Goal: Information Seeking & Learning: Learn about a topic

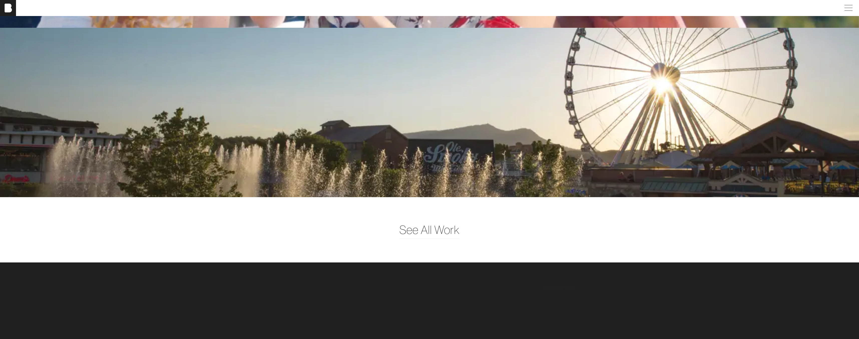
scroll to position [1572, 0]
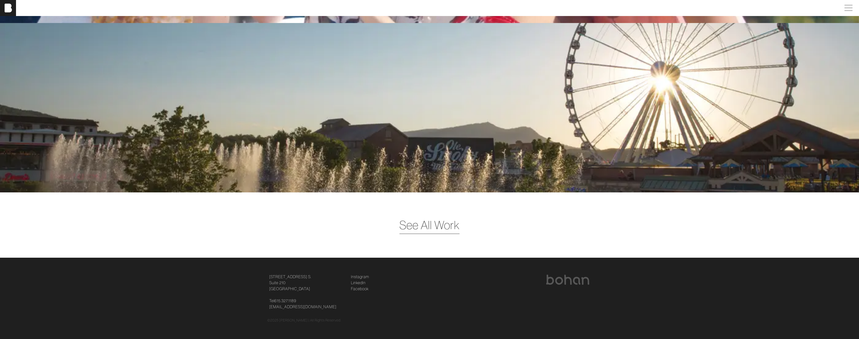
click at [438, 193] on span "See All Work" at bounding box center [429, 224] width 60 height 17
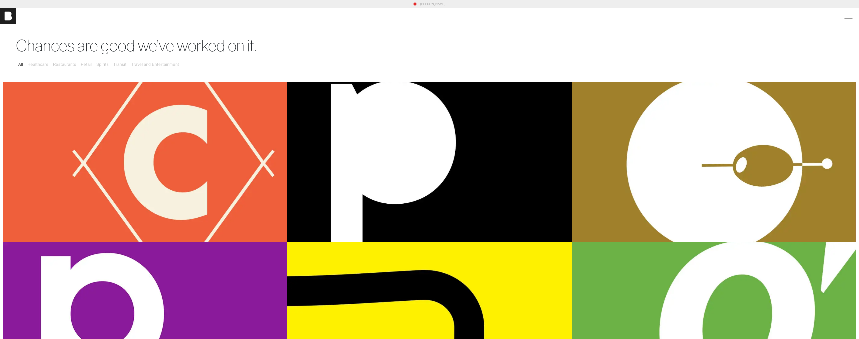
click at [314, 18] on div "[PERSON_NAME]" at bounding box center [429, 16] width 859 height 16
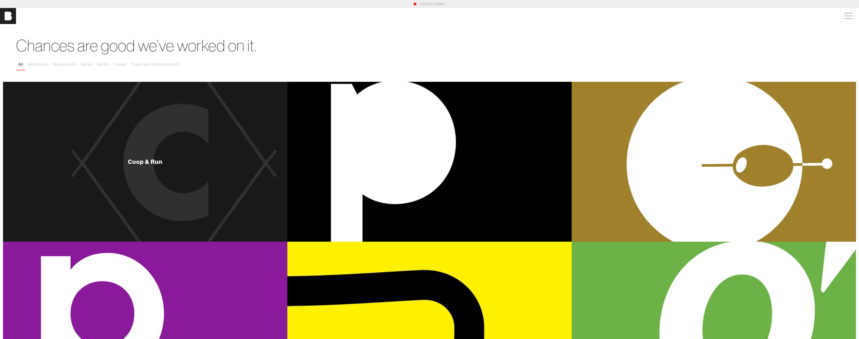
click at [218, 191] on div "Coop & Run" at bounding box center [145, 162] width 284 height 160
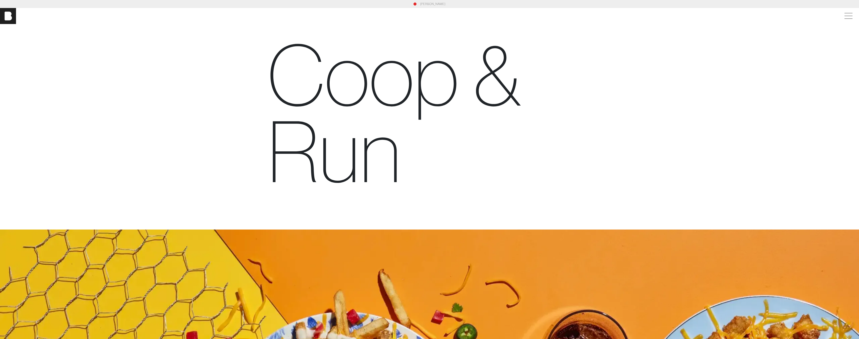
click at [218, 191] on section "Coop & Run" at bounding box center [429, 288] width 859 height 528
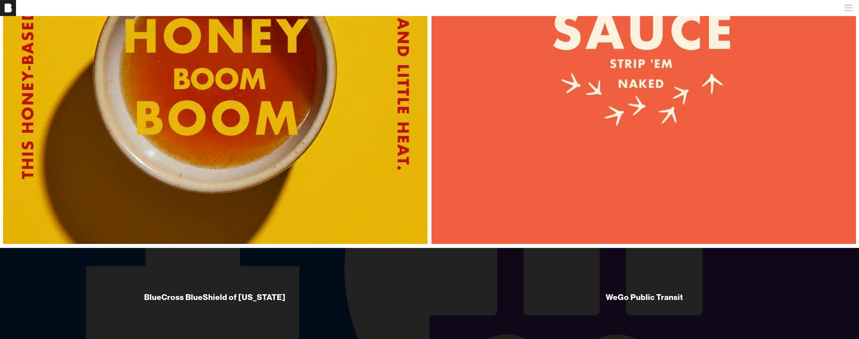
scroll to position [4290, 0]
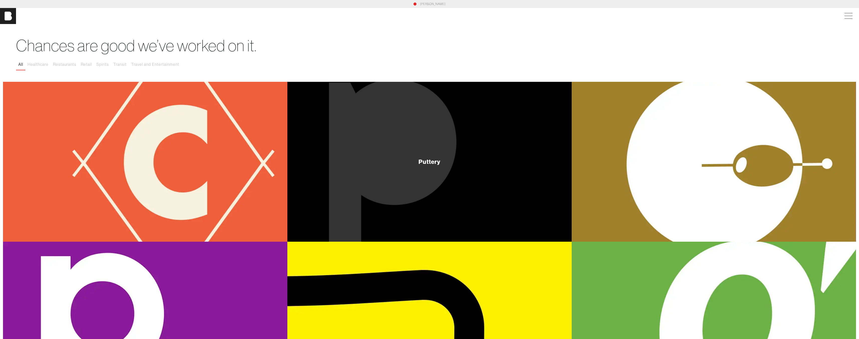
scroll to position [182, 0]
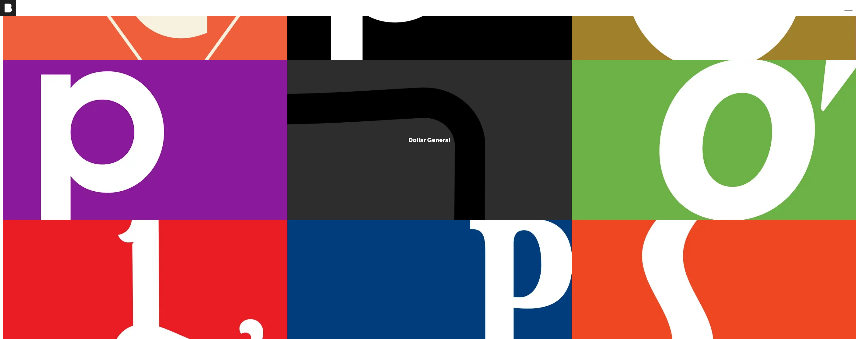
click at [360, 193] on div "Dollar General" at bounding box center [429, 140] width 284 height 160
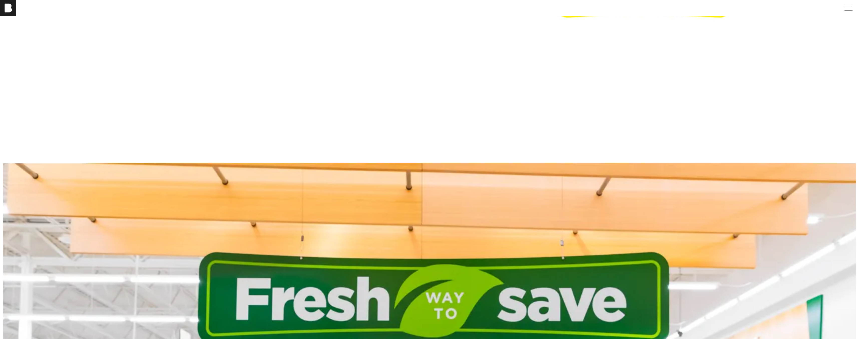
scroll to position [2406, 0]
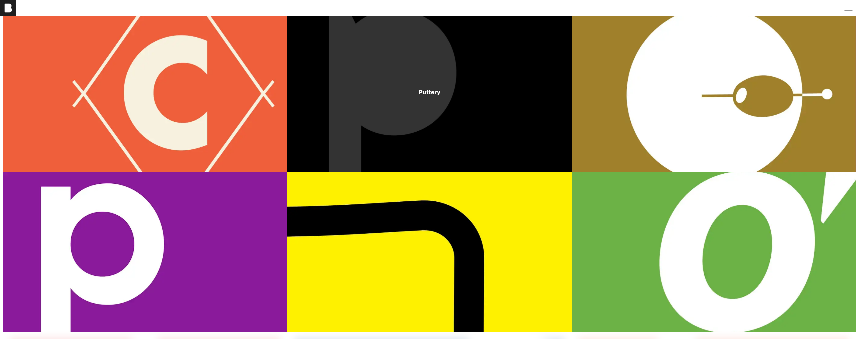
scroll to position [39, 0]
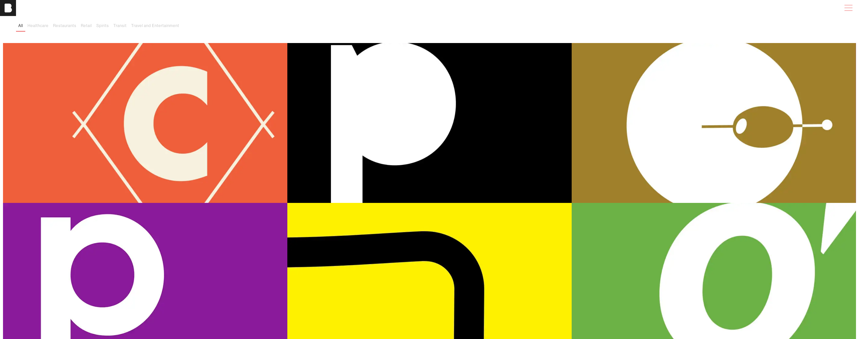
click at [490, 9] on span at bounding box center [847, 8] width 12 height 9
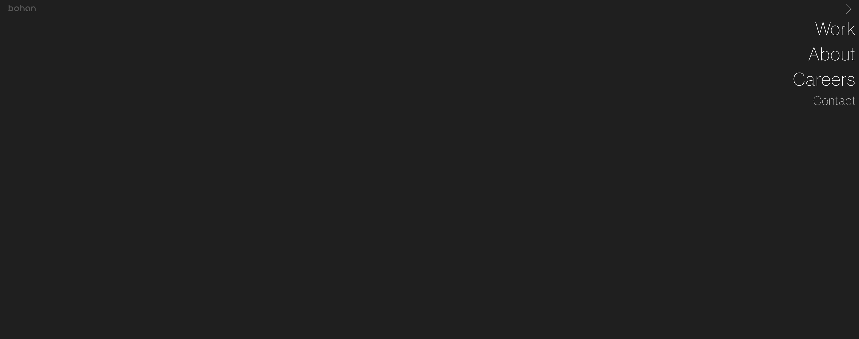
click at [490, 4] on span at bounding box center [847, 8] width 10 height 8
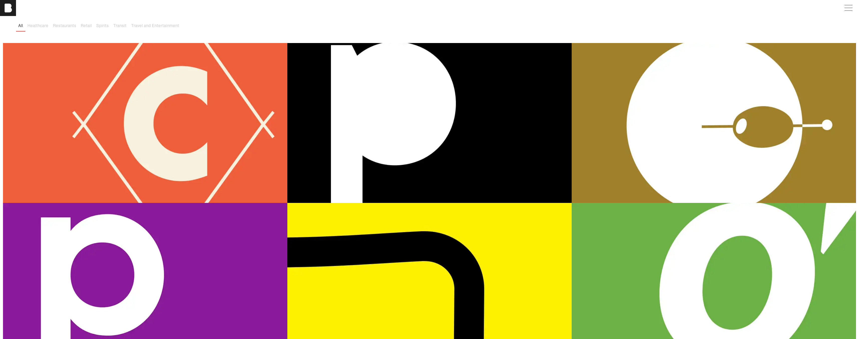
click at [490, 24] on ul "All Healthcare Restaurants Retail Spirits Transit Travel and Entertainment" at bounding box center [429, 26] width 827 height 11
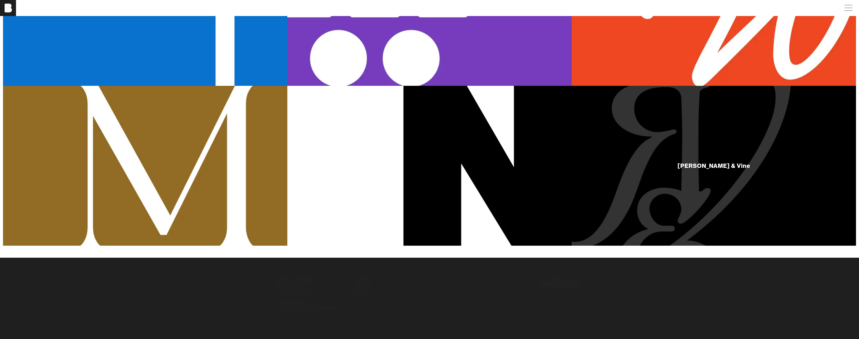
scroll to position [0, 0]
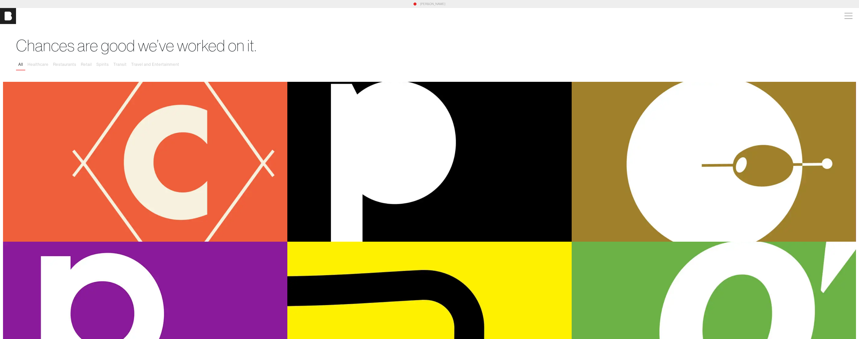
click at [490, 43] on h1 "Chances are good we’ve worked on it." at bounding box center [429, 45] width 827 height 19
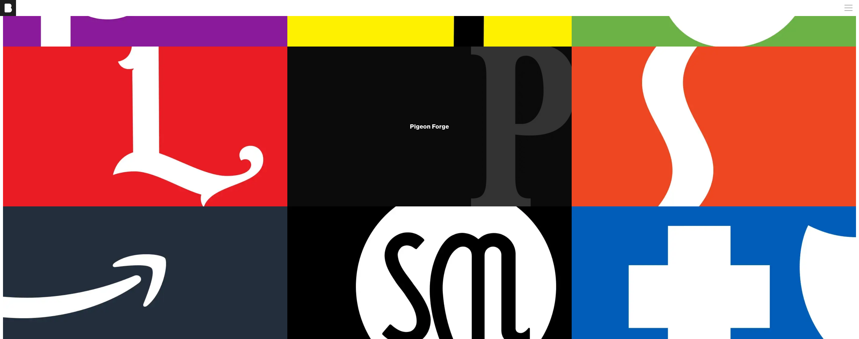
scroll to position [134, 0]
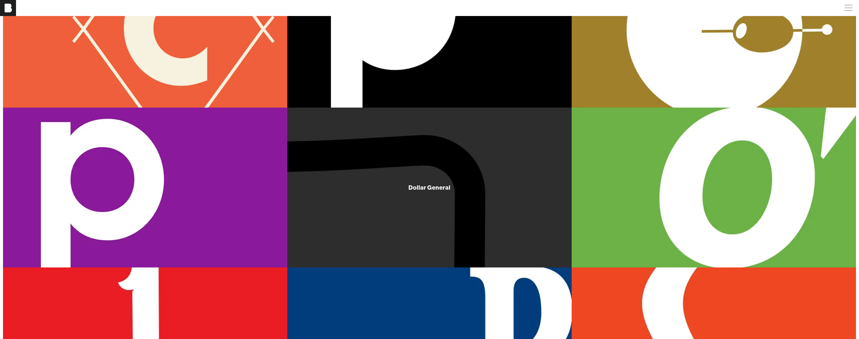
drag, startPoint x: 421, startPoint y: 213, endPoint x: 421, endPoint y: 217, distance: 3.8
click at [421, 193] on div "Dollar General" at bounding box center [429, 188] width 284 height 160
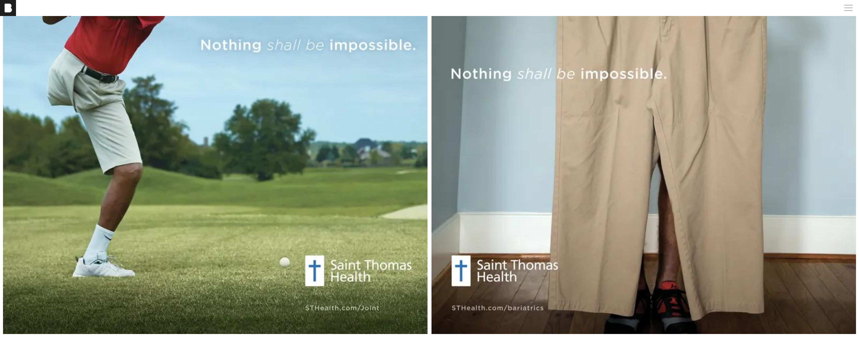
scroll to position [2197, 0]
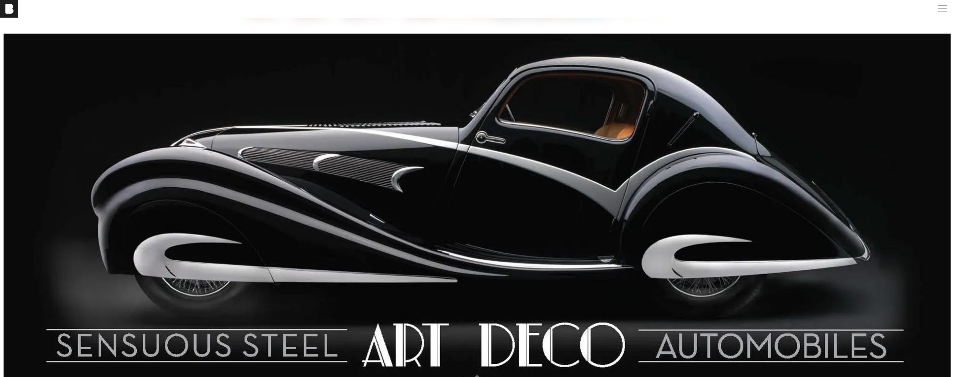
scroll to position [2632, 0]
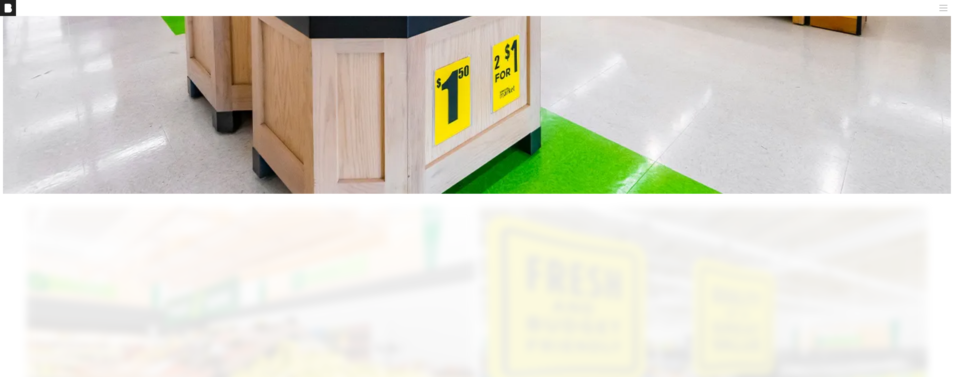
scroll to position [1816, 0]
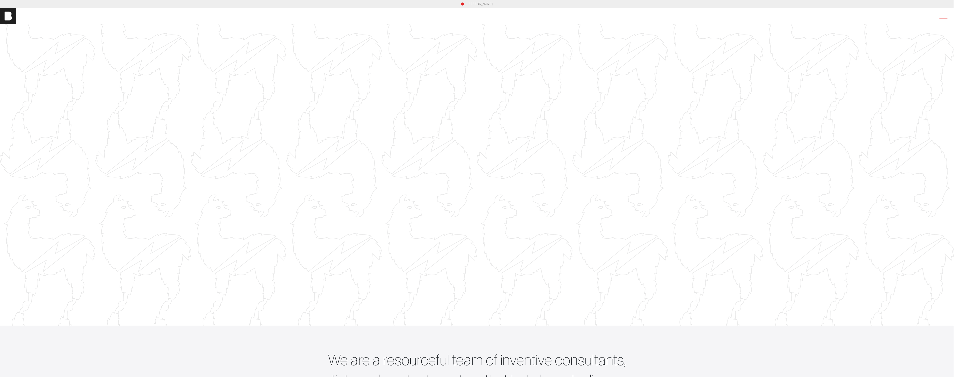
click at [940, 12] on span at bounding box center [943, 16] width 12 height 9
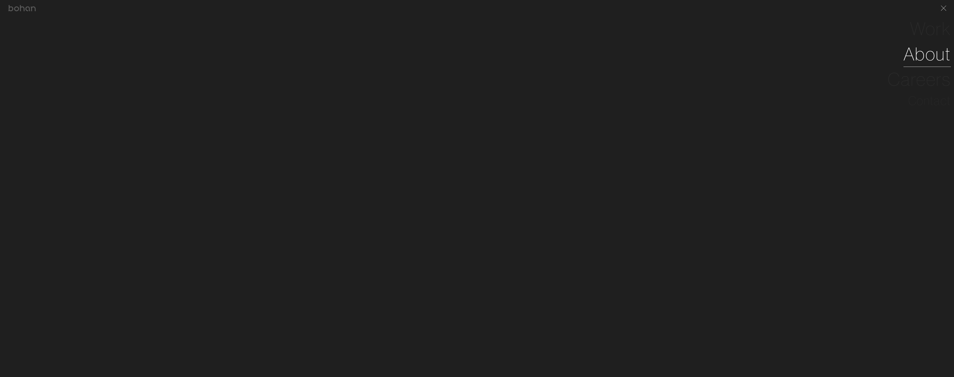
click at [931, 53] on link "About" at bounding box center [927, 53] width 48 height 25
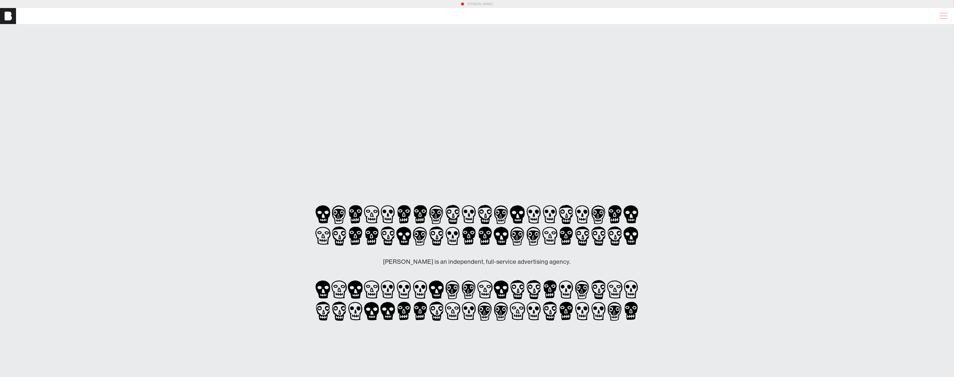
click at [939, 20] on span at bounding box center [943, 16] width 12 height 9
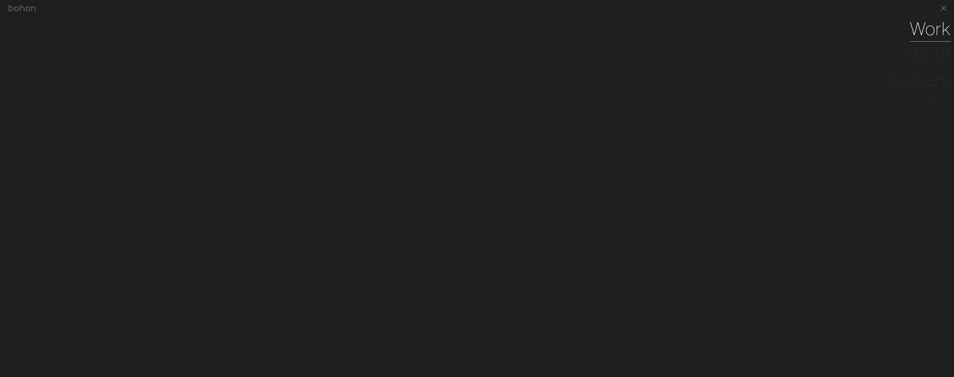
click at [938, 24] on link "Work" at bounding box center [930, 28] width 41 height 25
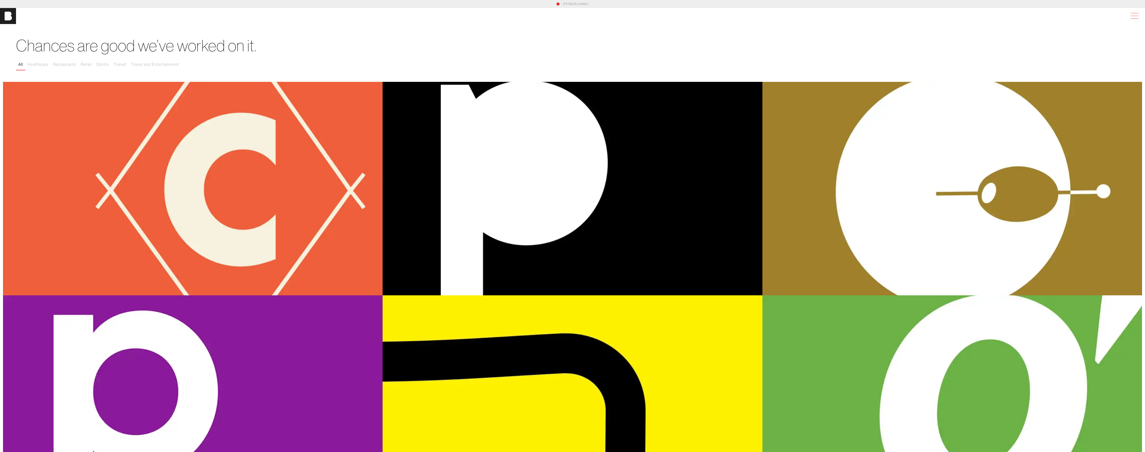
click at [954, 15] on span at bounding box center [1134, 16] width 12 height 9
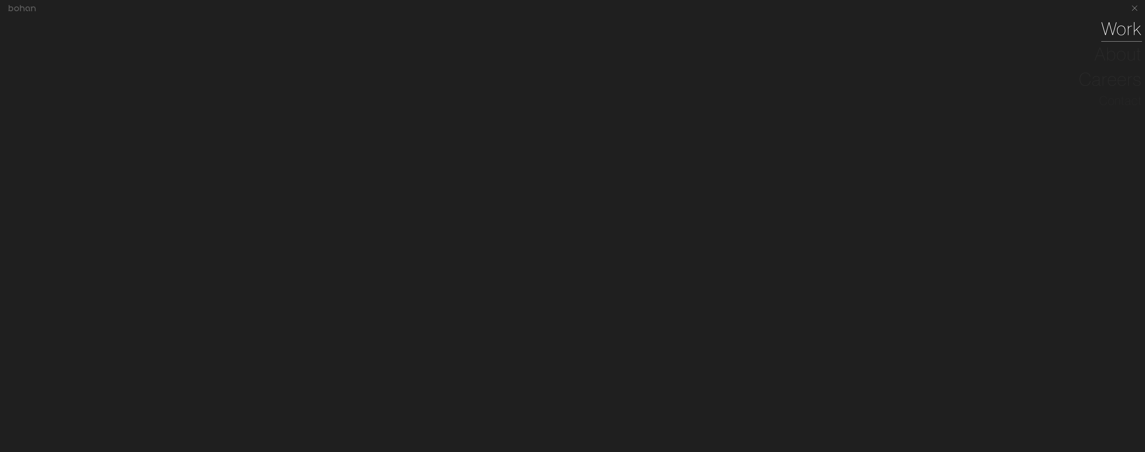
click at [954, 41] on link "Work" at bounding box center [1121, 28] width 41 height 25
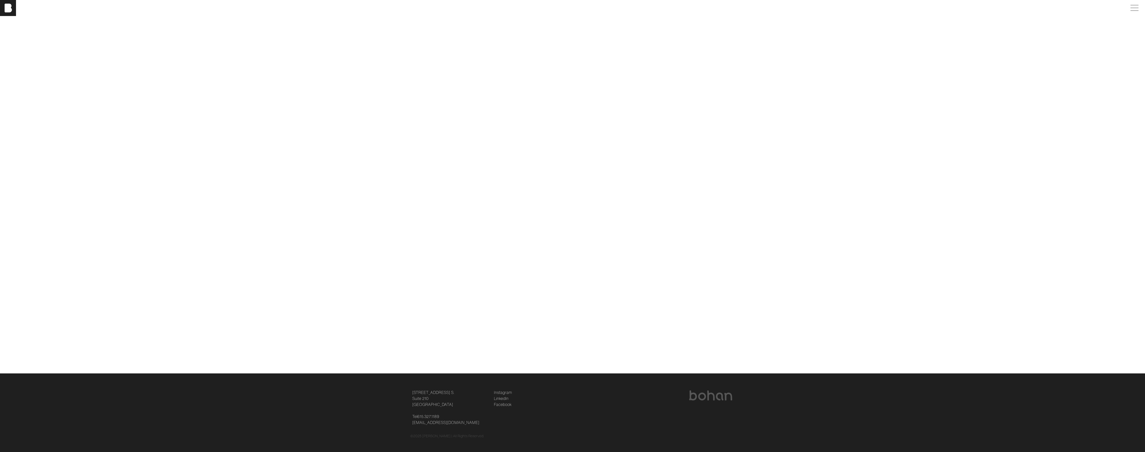
scroll to position [1004, 0]
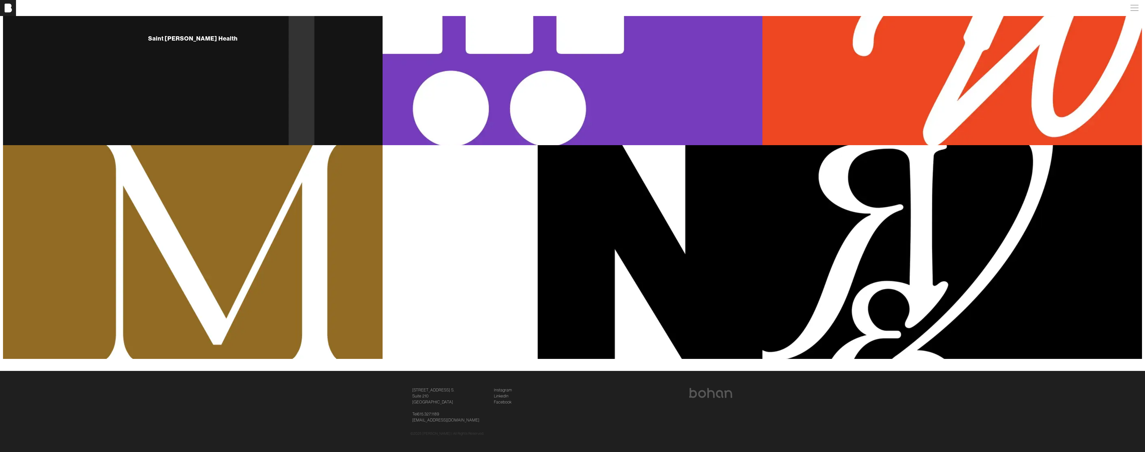
click at [226, 56] on div "Saint [PERSON_NAME] Health" at bounding box center [193, 38] width 380 height 213
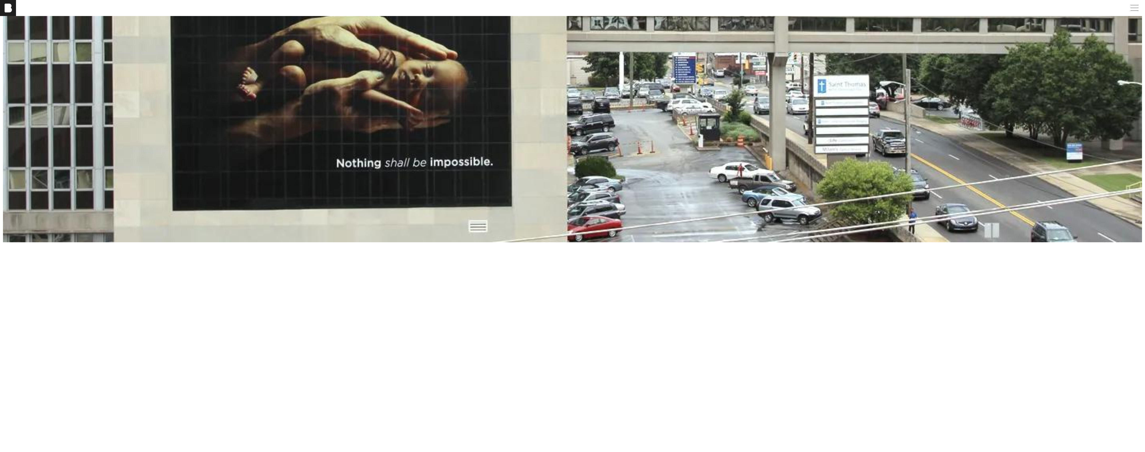
scroll to position [4010, 0]
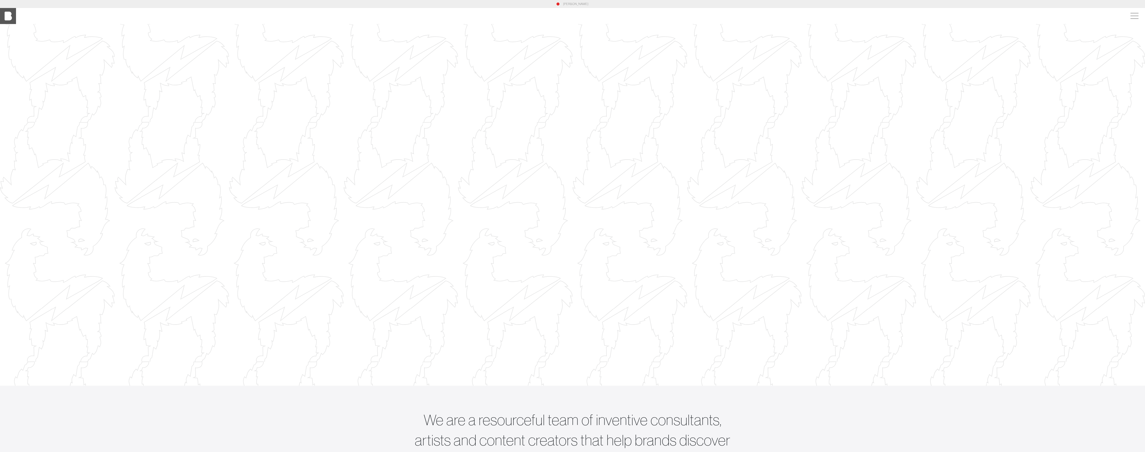
click at [2, 17] on img at bounding box center [8, 16] width 16 height 16
click at [11, 21] on img at bounding box center [8, 16] width 16 height 16
click at [1, 6] on section "[PERSON_NAME]" at bounding box center [572, 4] width 1145 height 8
click at [1, 8] on img at bounding box center [8, 16] width 16 height 16
click at [10, 16] on img at bounding box center [8, 16] width 16 height 16
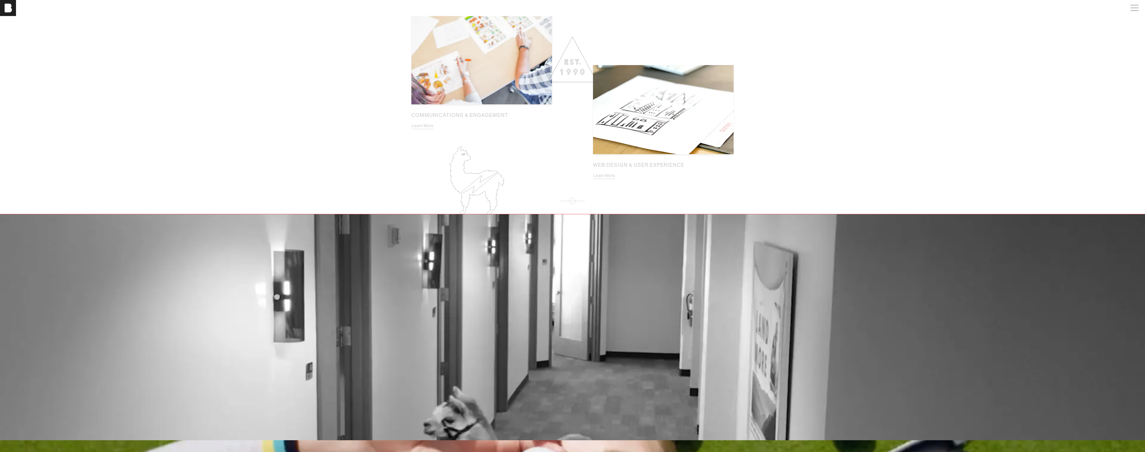
scroll to position [1123, 0]
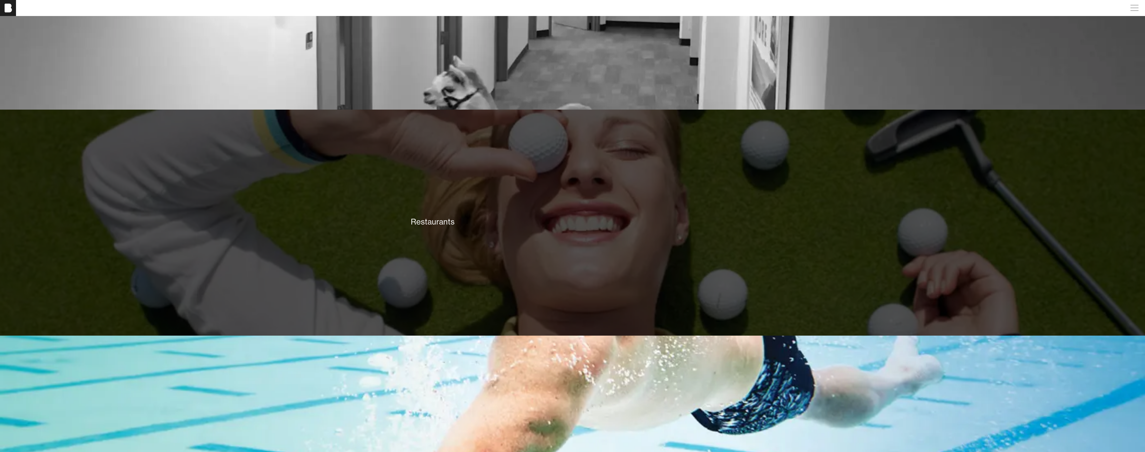
click at [212, 246] on div "Restaurants" at bounding box center [572, 223] width 1145 height 226
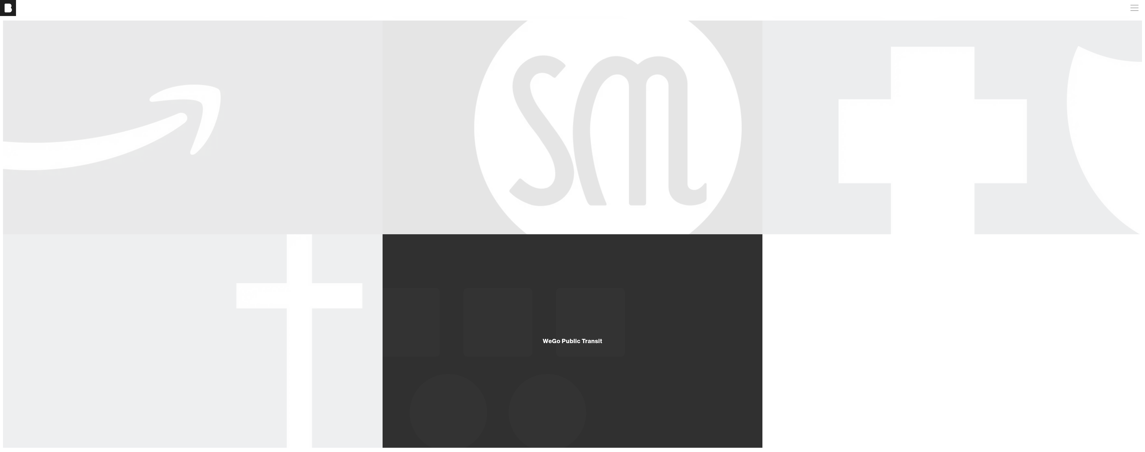
scroll to position [468, 0]
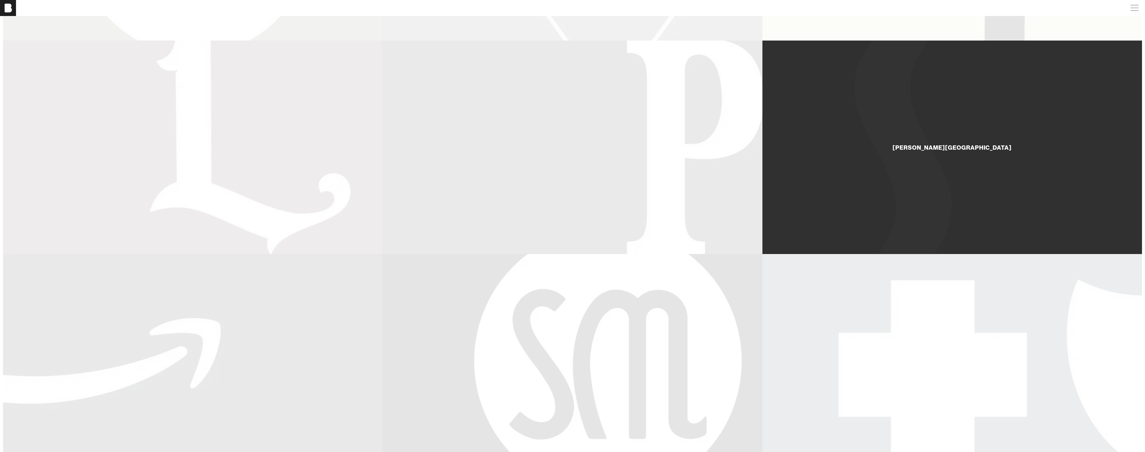
click at [900, 155] on div "[PERSON_NAME][GEOGRAPHIC_DATA]" at bounding box center [952, 147] width 380 height 213
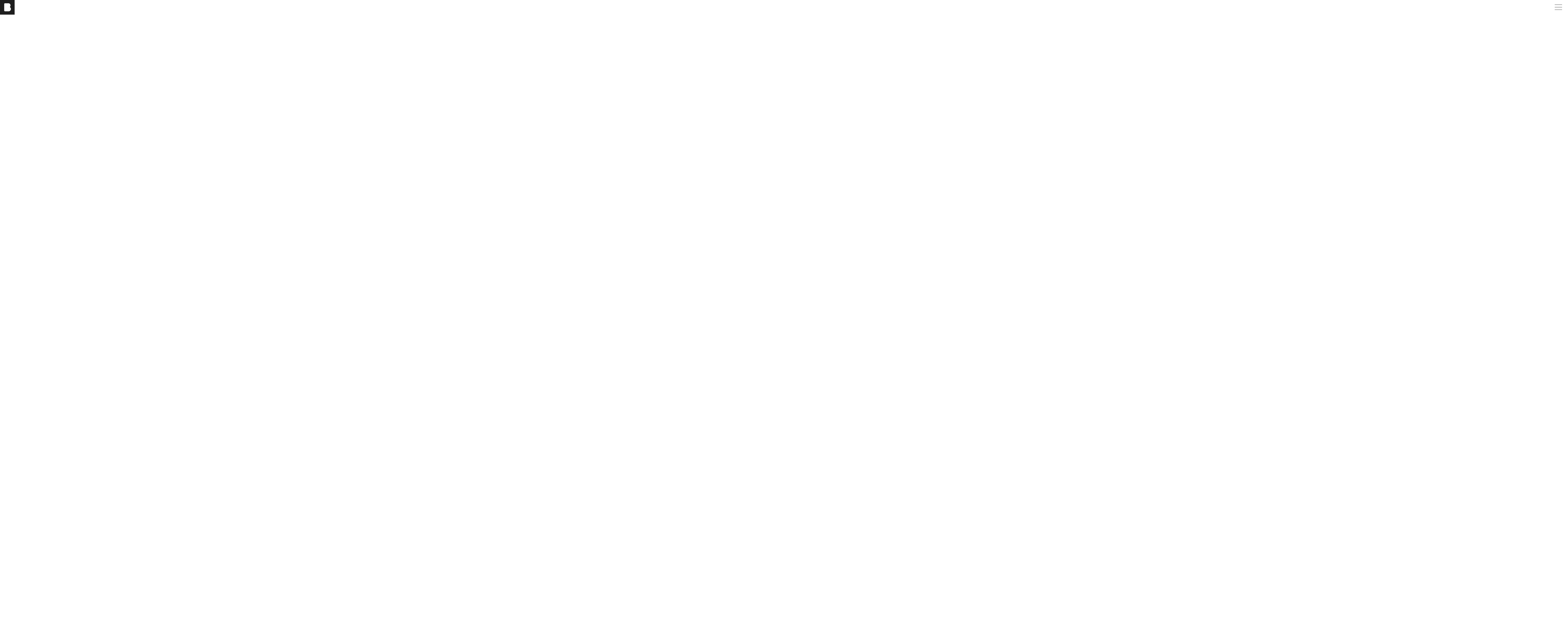
scroll to position [4509, 0]
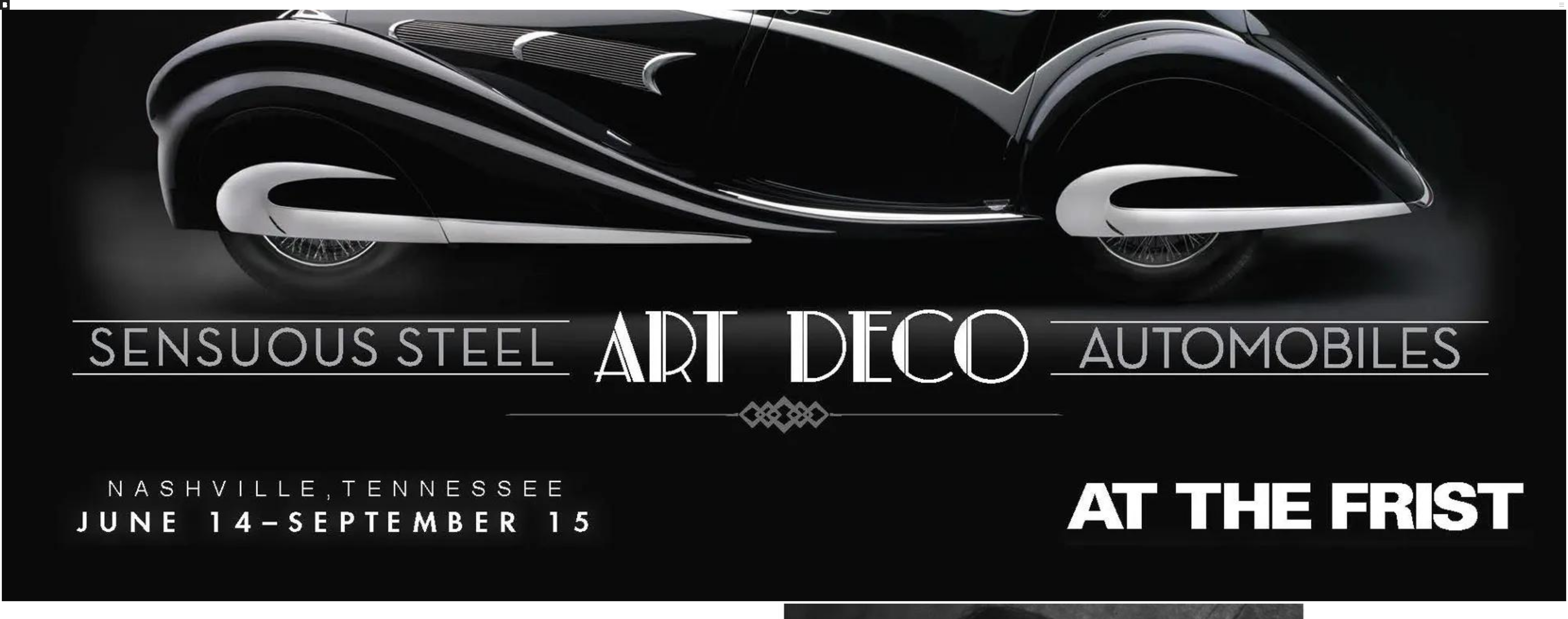
click at [697, 275] on img at bounding box center [784, 217] width 1564 height 768
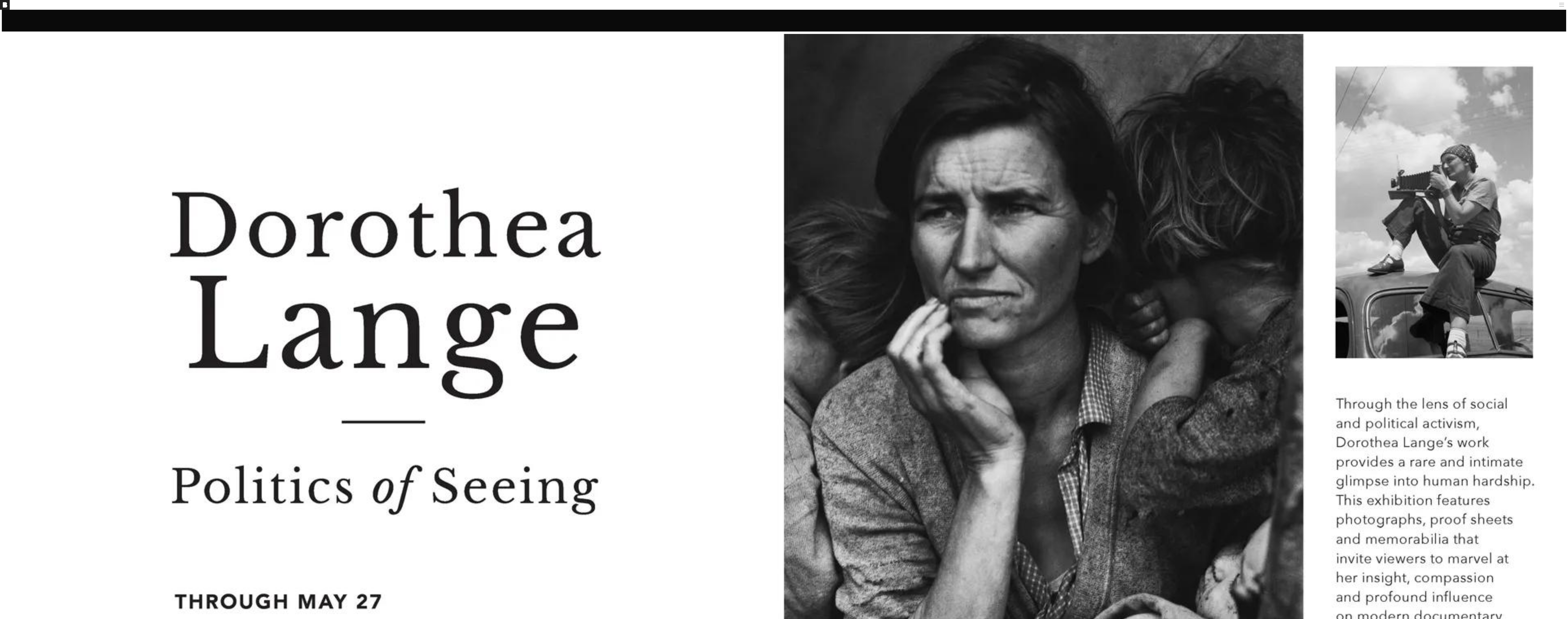
scroll to position [5110, 0]
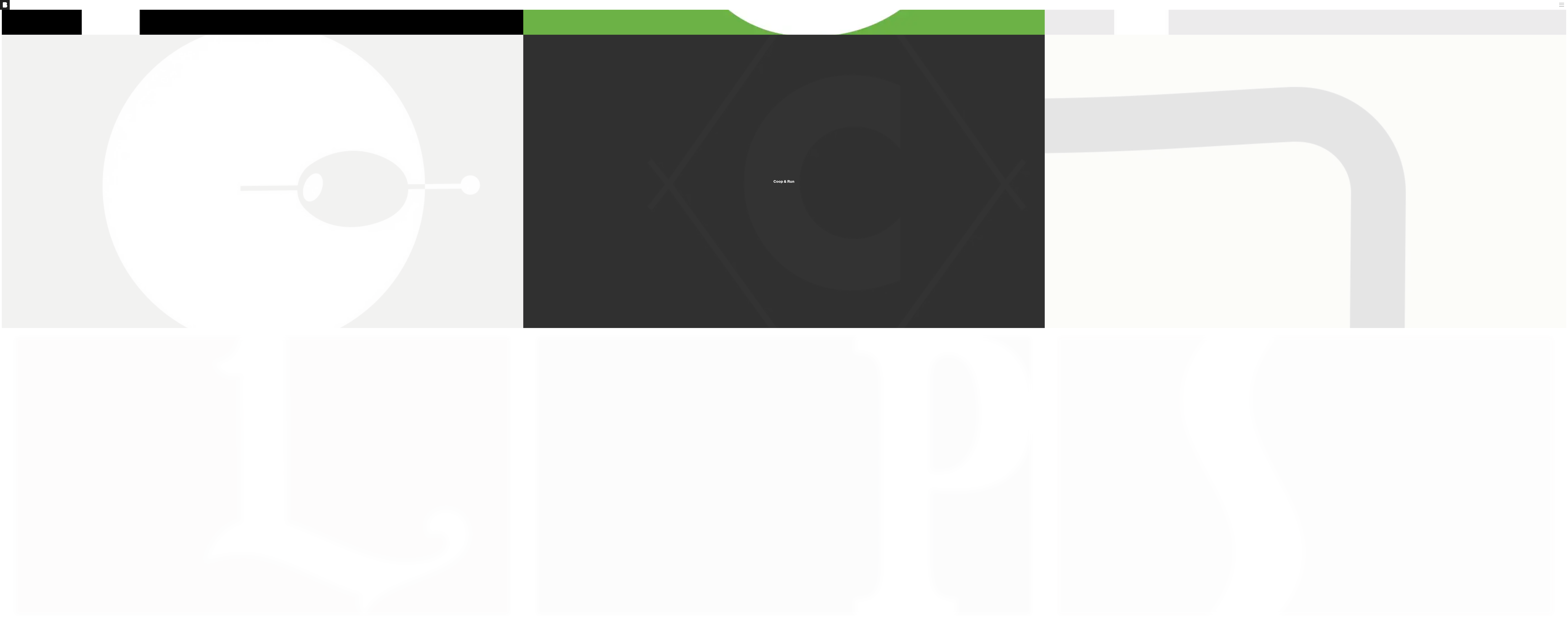
scroll to position [576, 0]
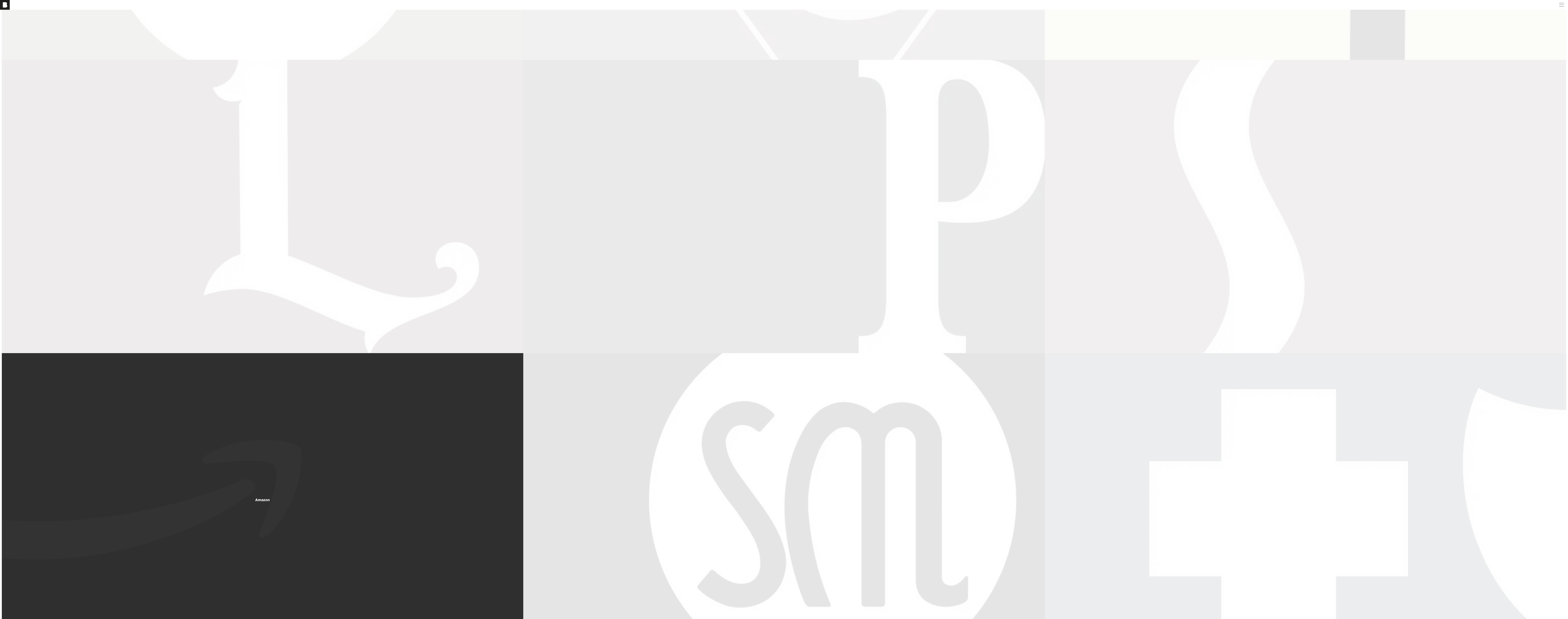
click at [348, 275] on div "Amazon" at bounding box center [262, 500] width 522 height 293
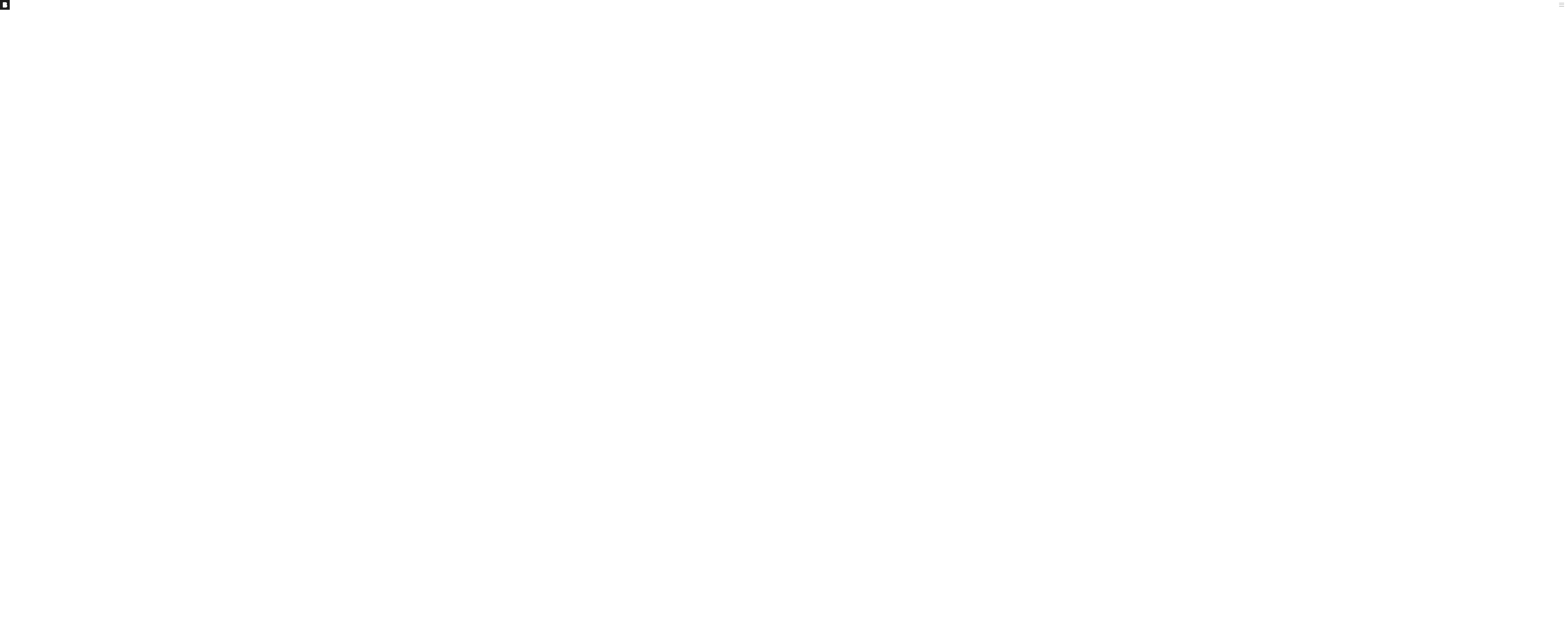
scroll to position [1536, 0]
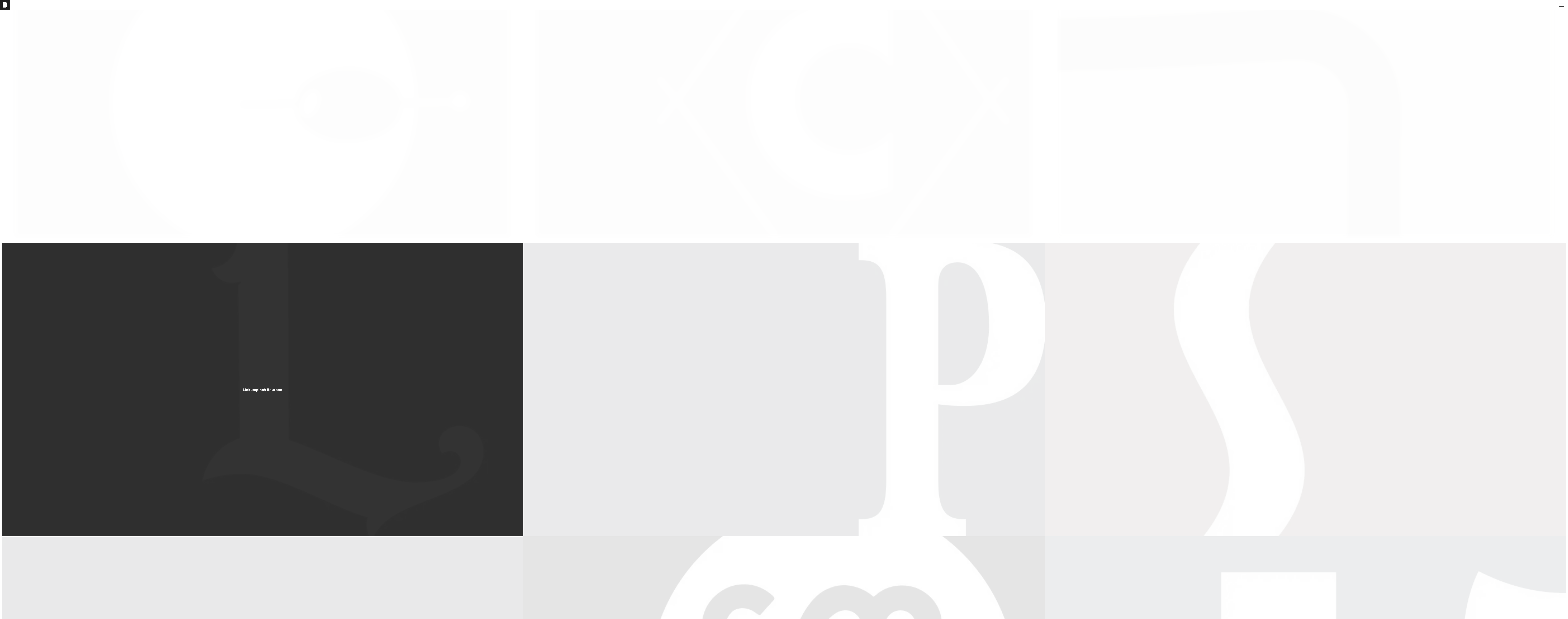
scroll to position [165, 0]
